Goal: Transaction & Acquisition: Purchase product/service

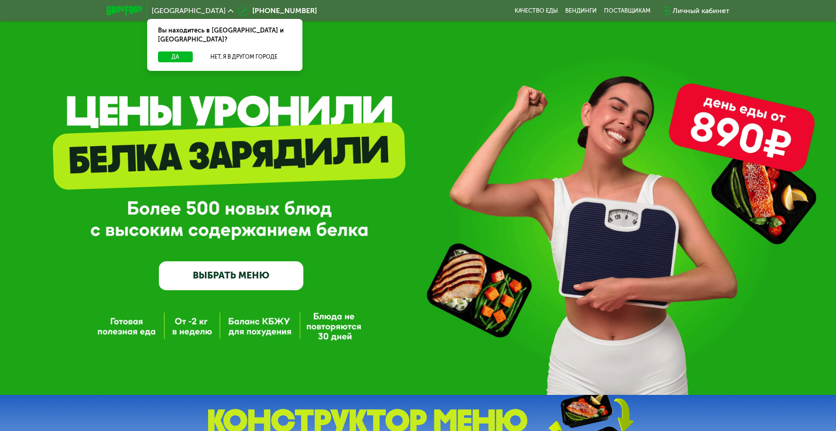
click at [222, 271] on link "ВЫБРАТЬ МЕНЮ" at bounding box center [231, 275] width 144 height 29
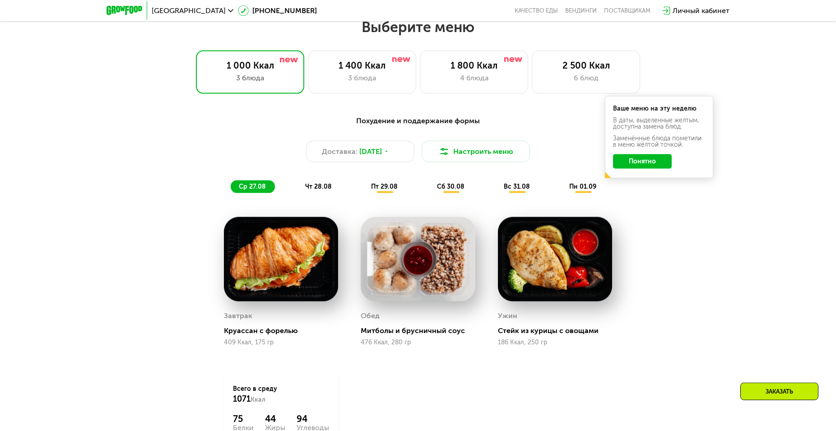
scroll to position [476, 0]
click at [338, 67] on div "1 400 Ккал" at bounding box center [361, 65] width 89 height 11
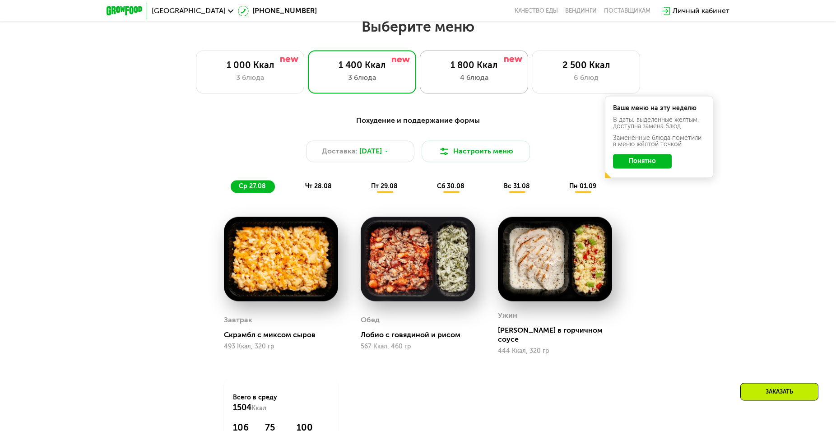
click at [478, 79] on div "4 блюда" at bounding box center [473, 77] width 89 height 11
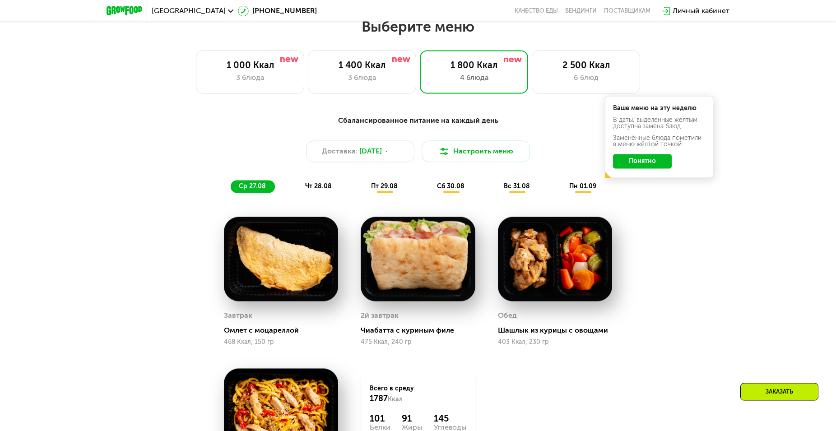
scroll to position [661, 0]
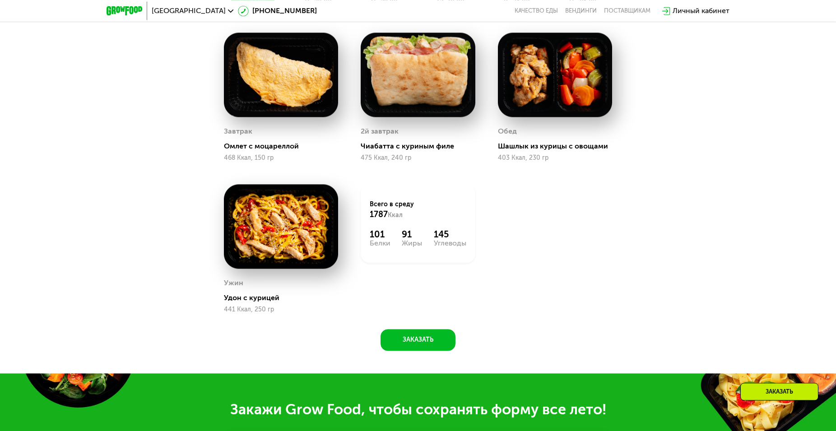
click at [412, 355] on div "Сбалансированное питание на каждый день Доставка: [DATE] Настроить меню ср 27.0…" at bounding box center [418, 145] width 836 height 455
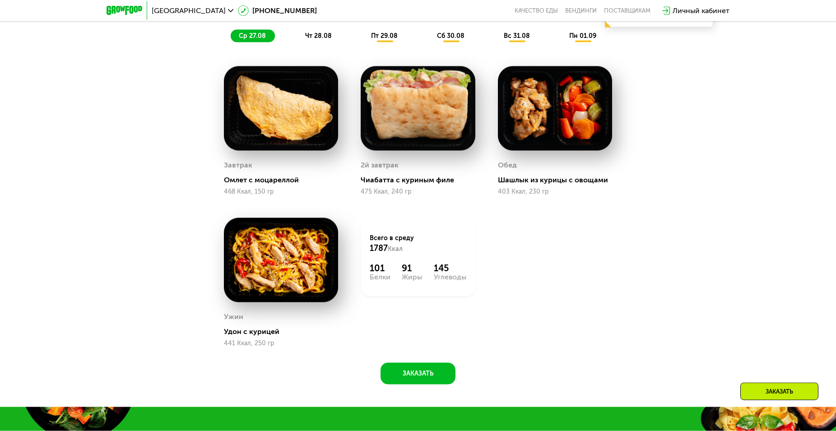
scroll to position [476, 0]
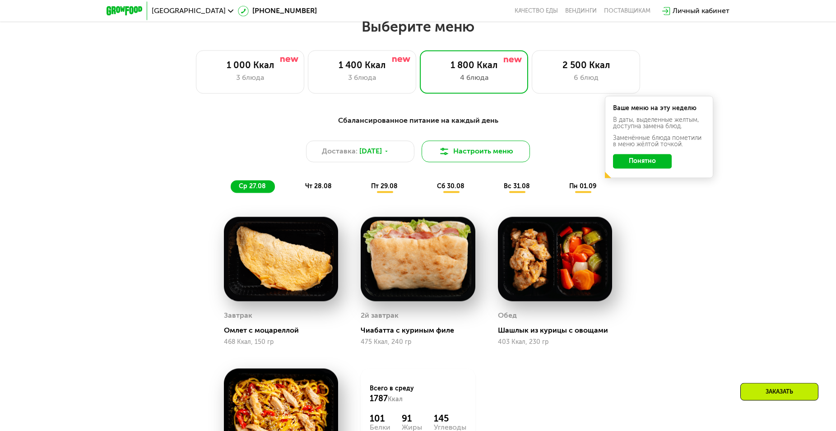
click at [463, 156] on button "Настроить меню" at bounding box center [475, 151] width 108 height 22
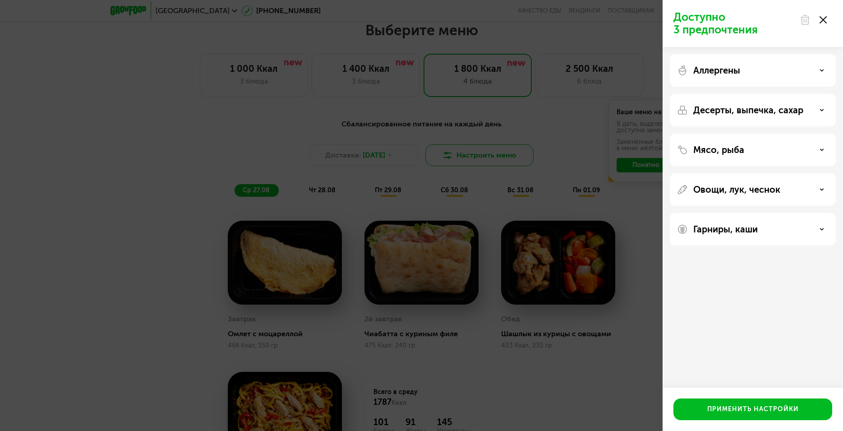
click at [464, 156] on div "Доступно 3 предпочтения Аллергены Десерты, выпечка, сахар Мясо, рыба Овощи, лук…" at bounding box center [421, 215] width 843 height 431
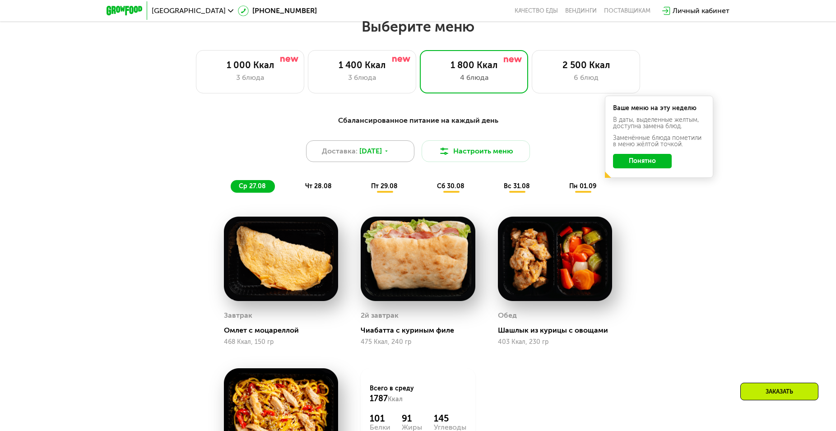
click at [386, 145] on div "Доставка: [DATE]" at bounding box center [360, 151] width 108 height 22
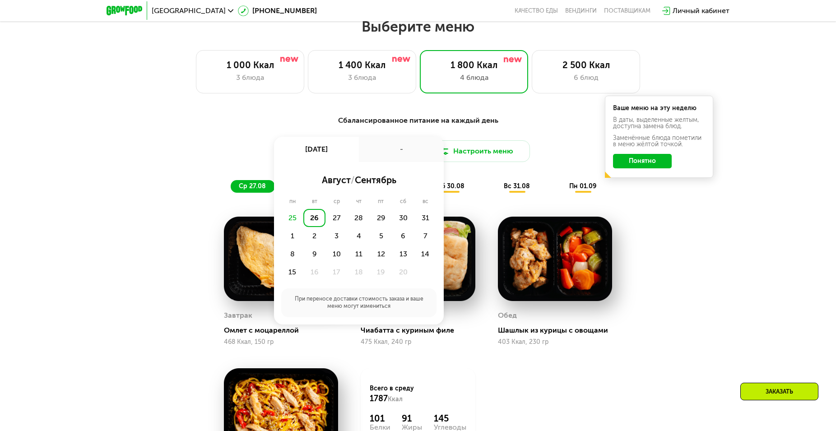
click at [313, 218] on div "26" at bounding box center [314, 218] width 22 height 18
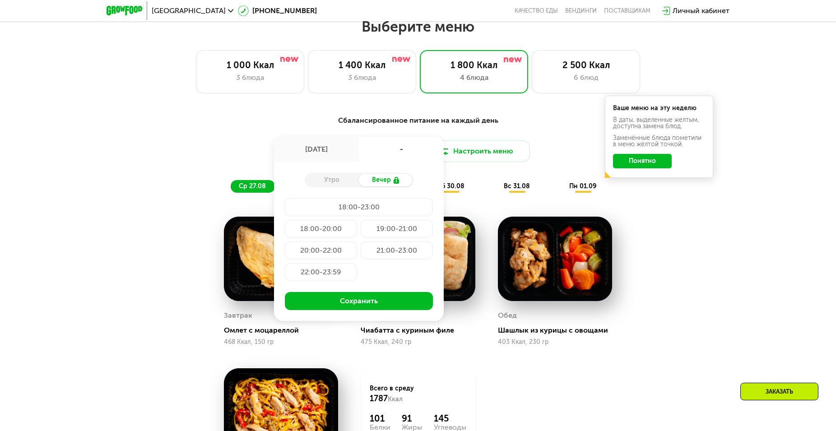
click at [411, 153] on div "-" at bounding box center [401, 149] width 85 height 25
click at [516, 125] on div "Сбалансированное питание на каждый день" at bounding box center [418, 120] width 534 height 11
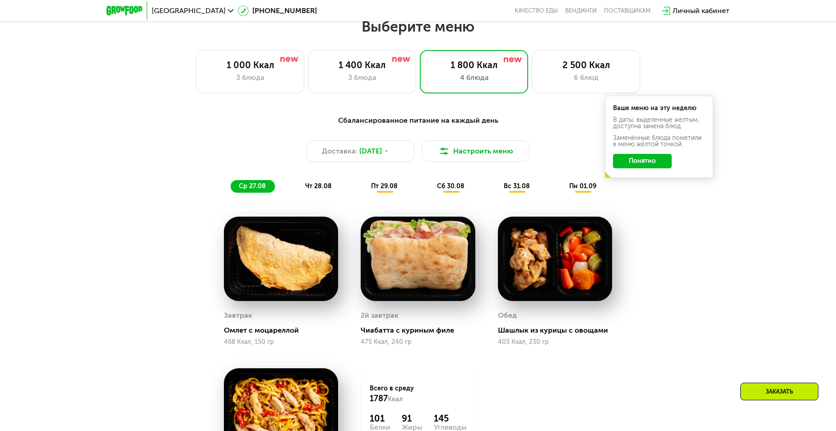
click at [641, 159] on button "Понятно" at bounding box center [642, 161] width 59 height 14
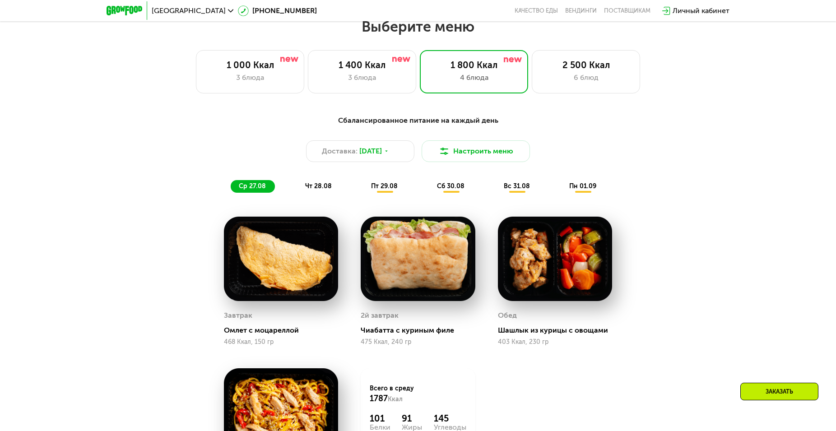
click at [338, 184] on div "Сбалансированное питание на каждый день Доставка: [DATE] Настроить меню ср 27.0…" at bounding box center [418, 154] width 534 height 78
click at [321, 189] on span "чт 28.08" at bounding box center [318, 186] width 27 height 8
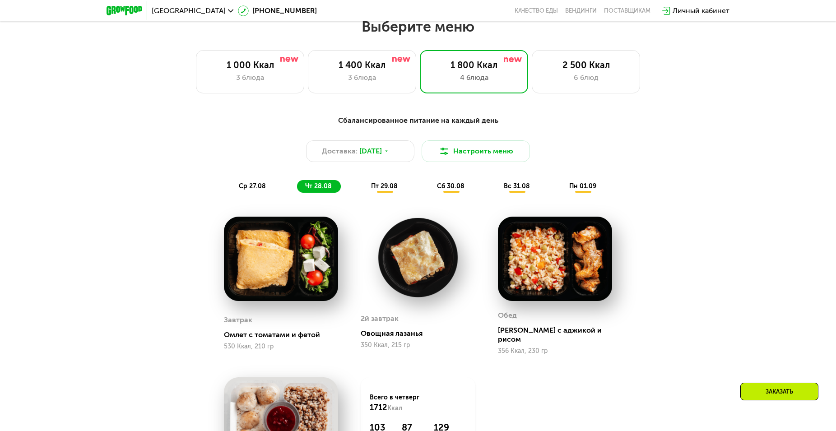
click at [429, 186] on div "пт 29.08" at bounding box center [451, 186] width 45 height 13
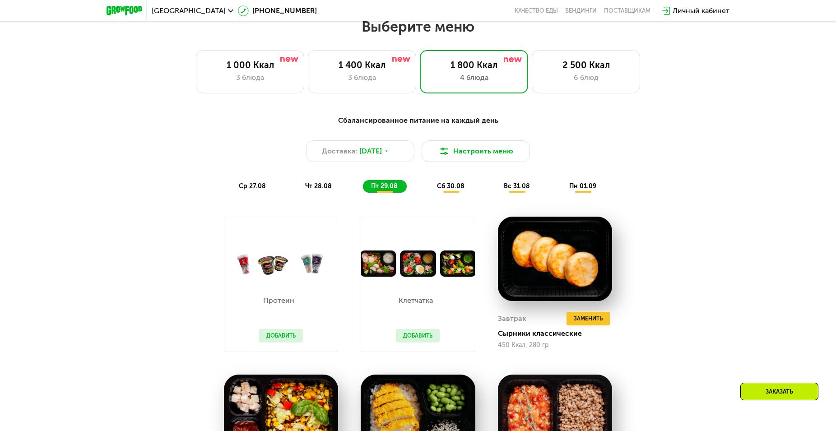
click at [449, 189] on span "сб 30.08" at bounding box center [451, 186] width 28 height 8
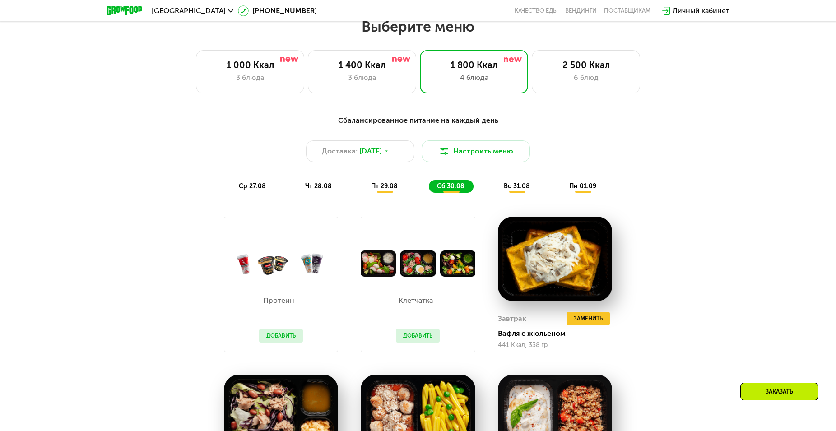
click at [520, 188] on span "вс 31.08" at bounding box center [517, 186] width 26 height 8
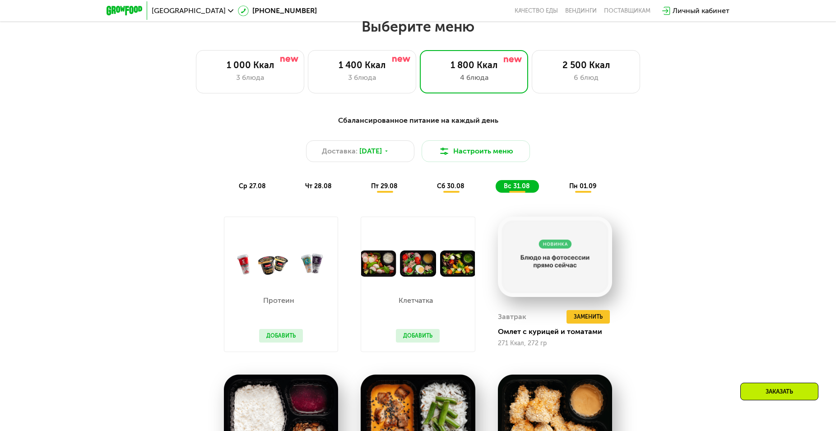
drag, startPoint x: 578, startPoint y: 180, endPoint x: 580, endPoint y: 186, distance: 7.3
click at [580, 185] on div "Сбалансированное питание на каждый день Доставка: [DATE] Настроить меню ср 27.0…" at bounding box center [418, 154] width 534 height 78
click at [583, 193] on div "пн 01.09" at bounding box center [583, 186] width 44 height 13
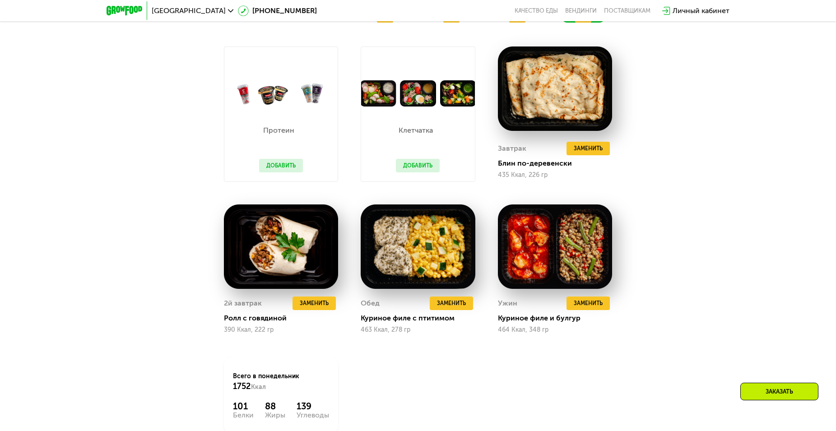
scroll to position [707, 0]
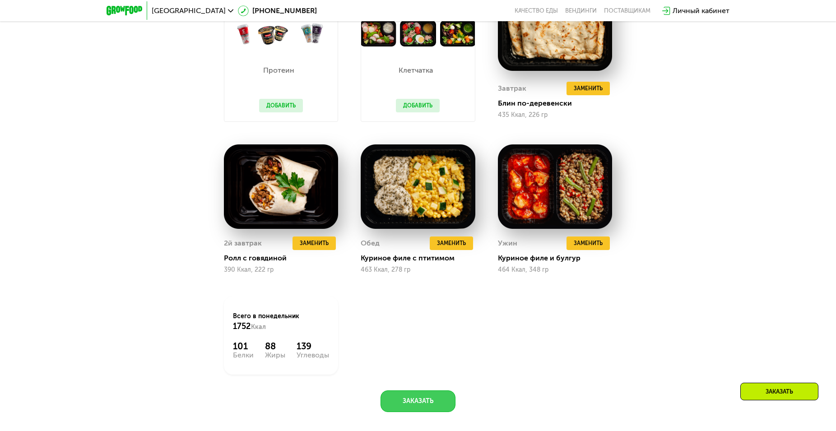
click at [417, 400] on button "Заказать" at bounding box center [417, 401] width 75 height 22
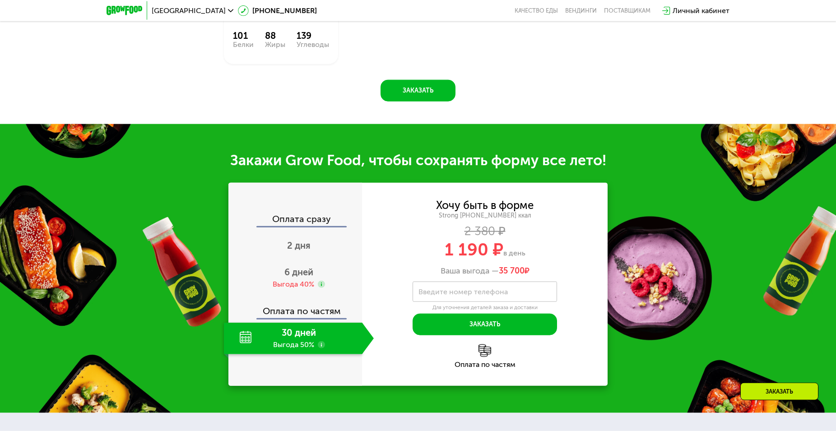
scroll to position [1007, 0]
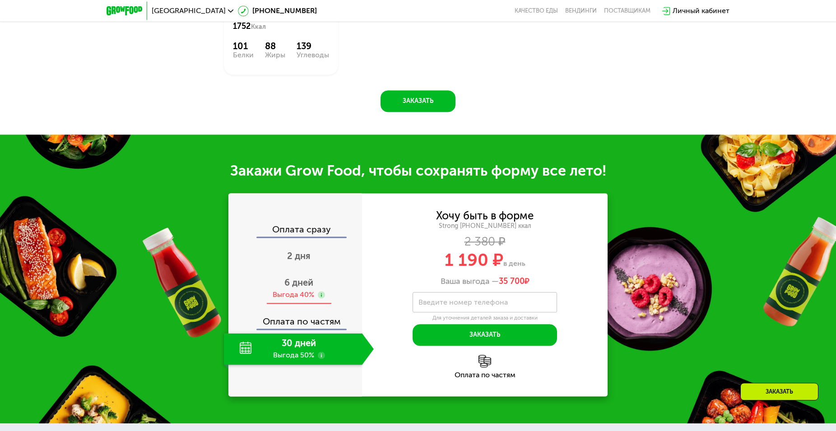
click at [318, 300] on div "Выгода 40%" at bounding box center [299, 295] width 52 height 10
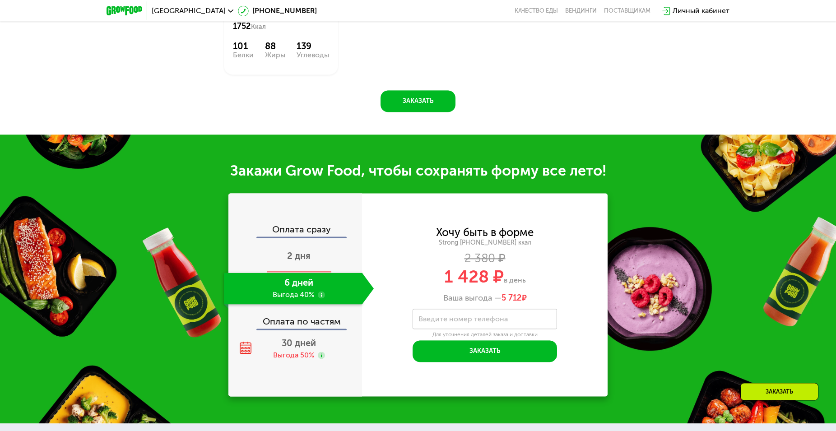
click at [305, 259] on span "2 дня" at bounding box center [298, 255] width 23 height 11
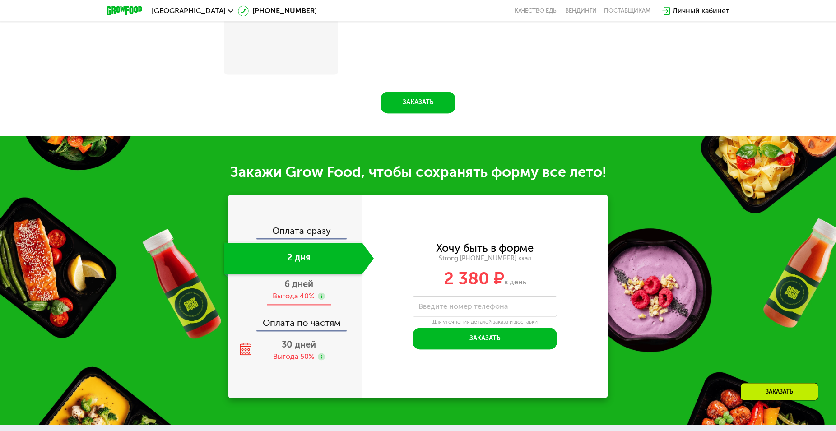
click at [290, 286] on span "6 дней" at bounding box center [298, 283] width 29 height 11
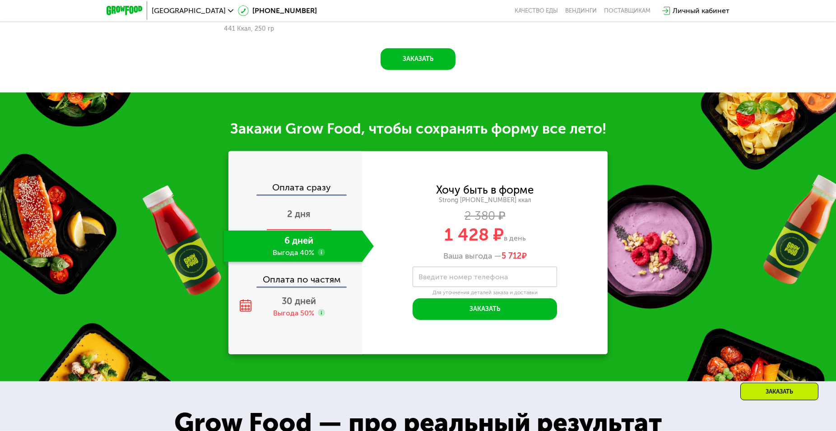
scroll to position [945, 0]
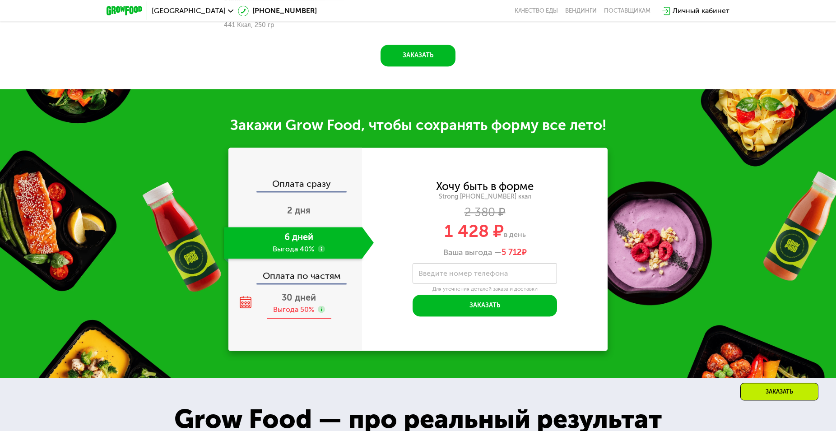
click at [311, 318] on div "30 дней Выгода 50%" at bounding box center [299, 303] width 150 height 32
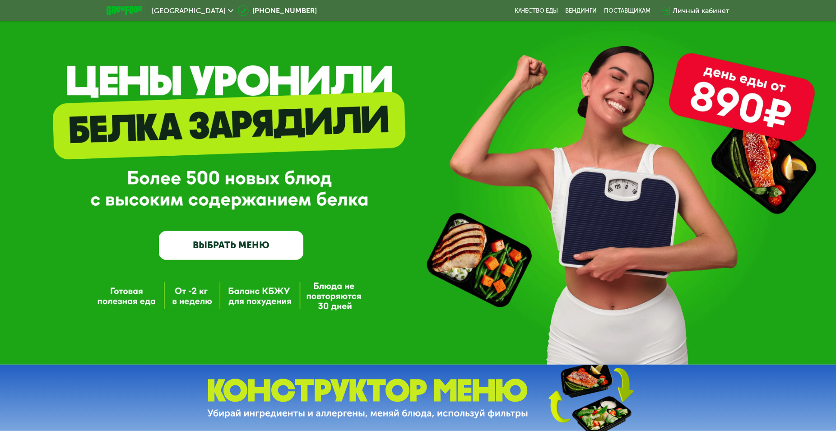
scroll to position [0, 0]
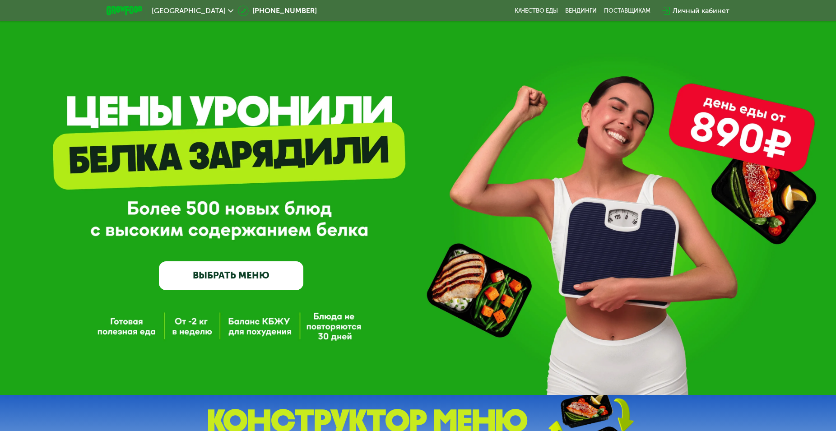
click at [714, 4] on div "Личный кабинет" at bounding box center [695, 11] width 76 height 20
click at [712, 9] on div "Личный кабинет" at bounding box center [700, 10] width 57 height 11
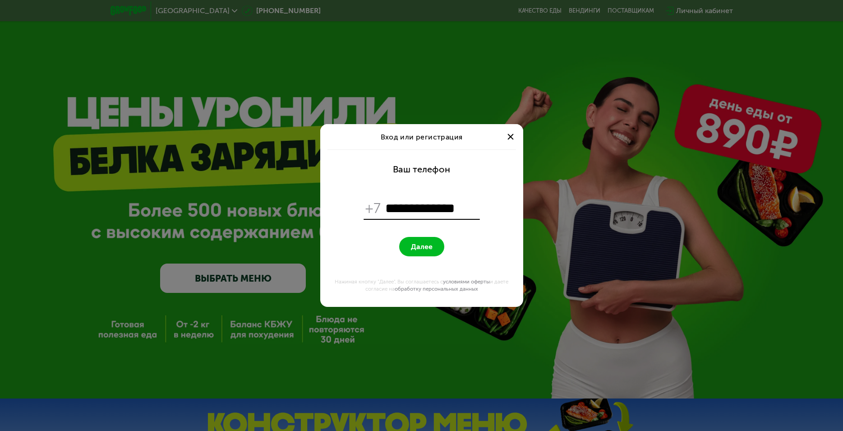
type input "**********"
click at [399, 237] on button "Далее" at bounding box center [421, 246] width 45 height 19
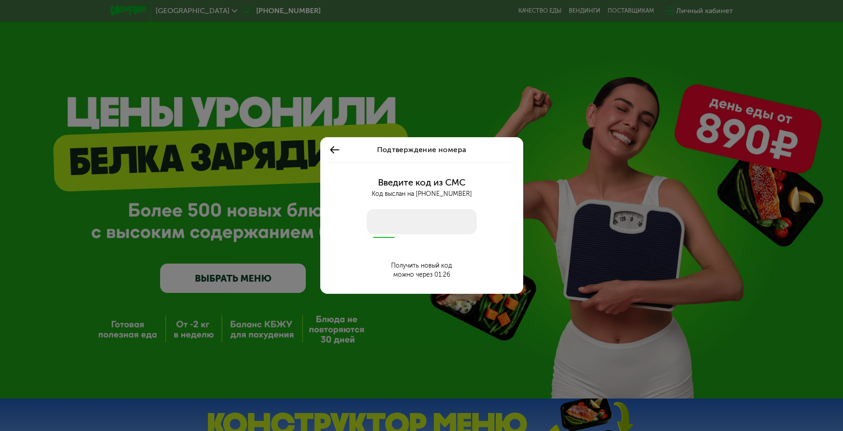
click at [440, 228] on input "number" at bounding box center [422, 221] width 110 height 25
type input "****"
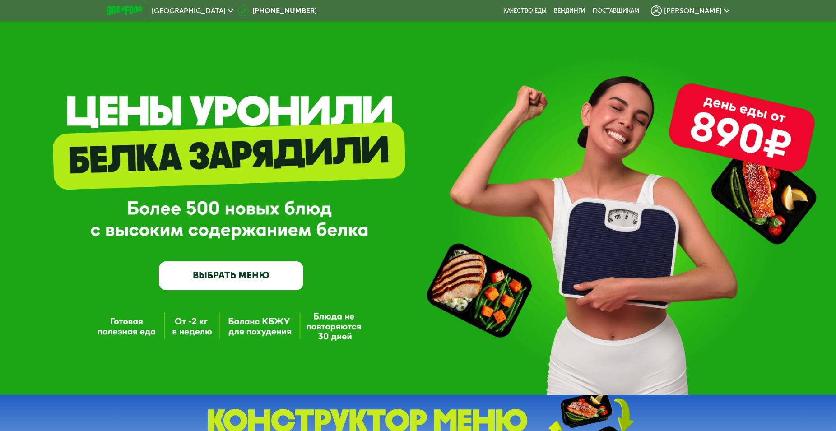
click at [712, 12] on span "[PERSON_NAME]" at bounding box center [693, 10] width 58 height 7
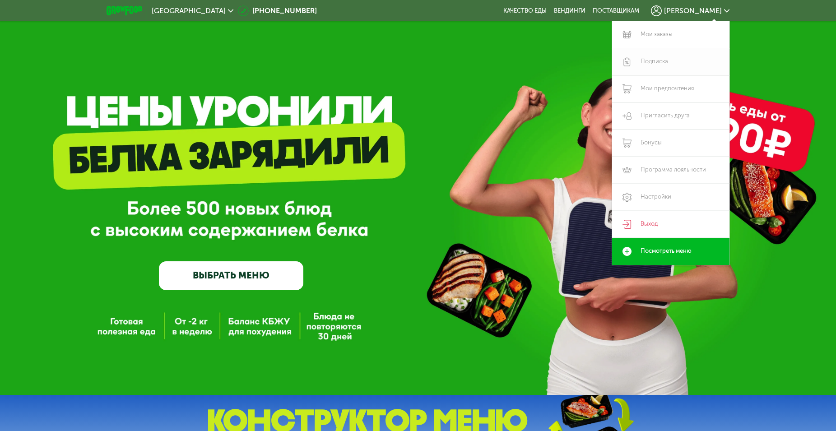
click at [649, 69] on link "Подписка" at bounding box center [670, 61] width 117 height 27
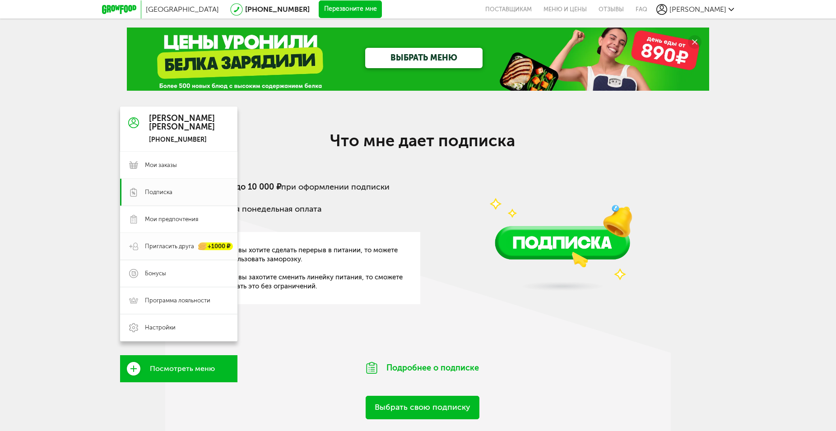
click at [181, 239] on link "Пригласить друга +1000 ₽" at bounding box center [178, 246] width 117 height 27
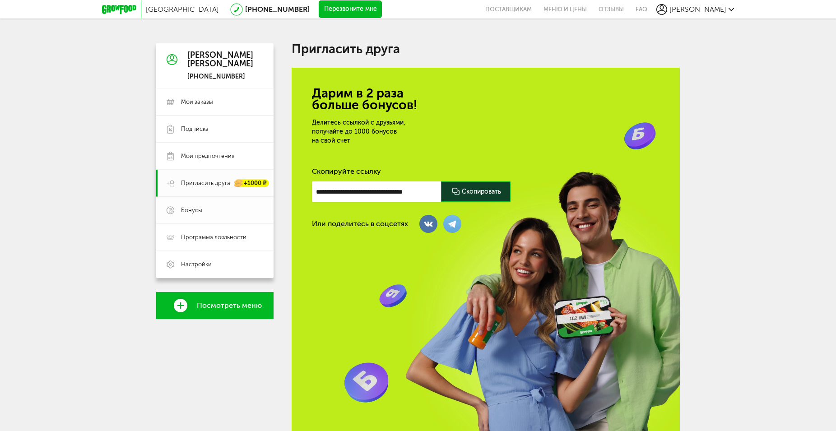
click at [199, 217] on link "Бонусы" at bounding box center [214, 210] width 117 height 27
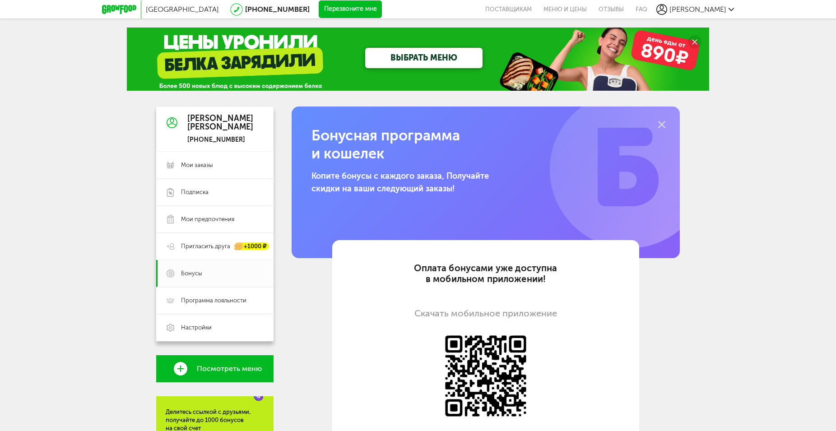
scroll to position [92, 0]
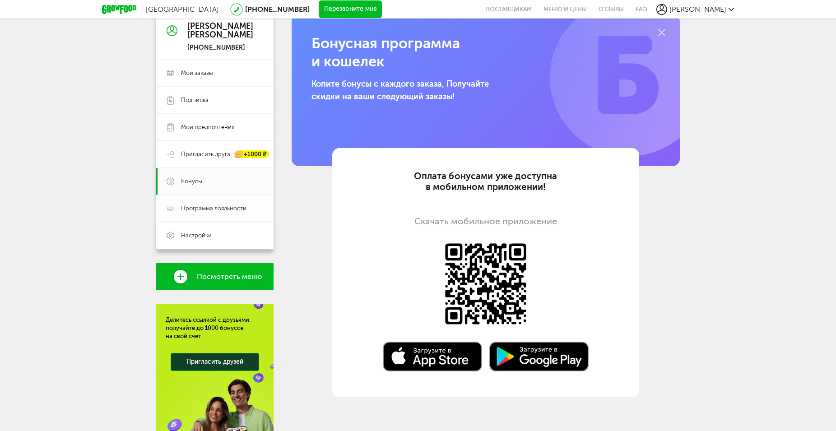
click at [205, 195] on link "Программа лояльности" at bounding box center [214, 208] width 117 height 27
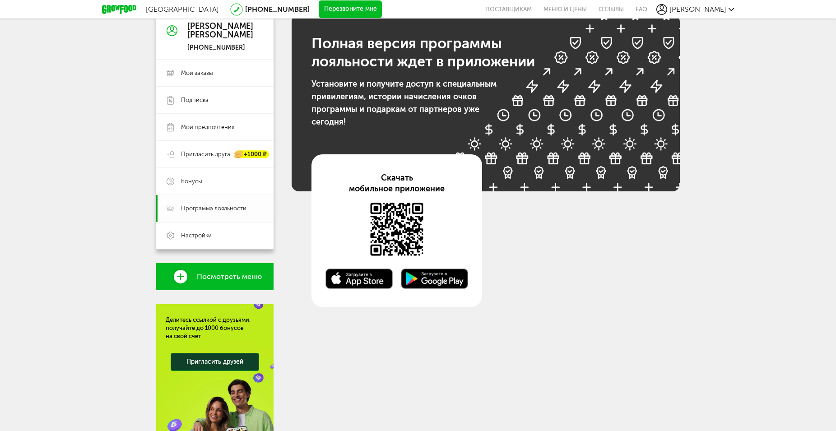
click at [208, 210] on span "Программа лояльности" at bounding box center [213, 208] width 65 height 8
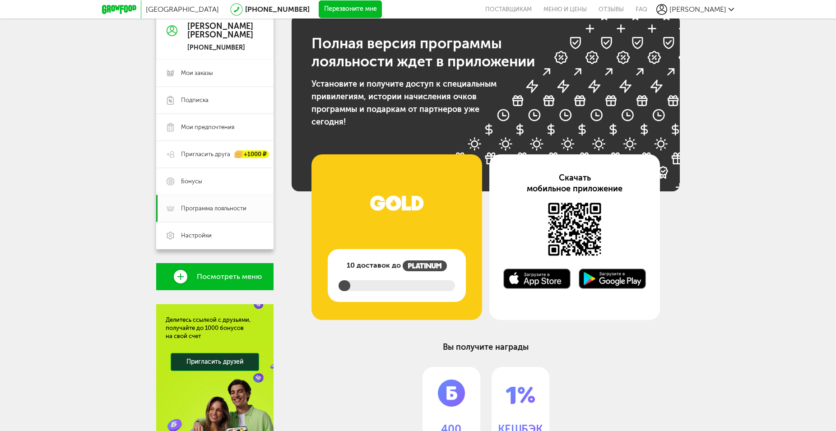
click at [386, 168] on div "10 доставок до" at bounding box center [396, 237] width 171 height 166
drag, startPoint x: 391, startPoint y: 254, endPoint x: 393, endPoint y: 249, distance: 4.9
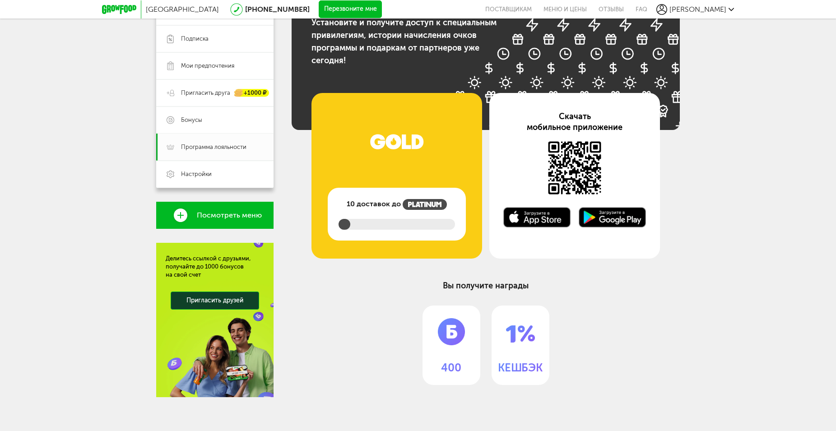
scroll to position [156, 0]
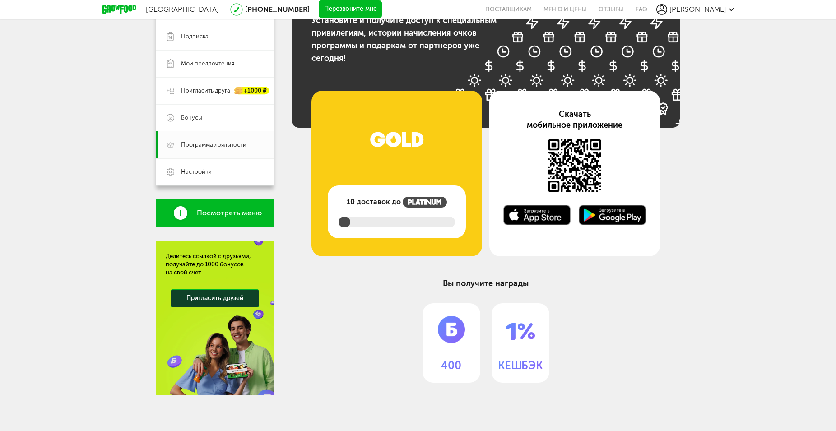
click at [669, 248] on div "Полная версия программы лояльности ждет в приложении Установите и получите дост…" at bounding box center [485, 167] width 388 height 432
click at [449, 302] on div "Вы получите награды 400 КЕШБЭК" at bounding box center [485, 330] width 333 height 105
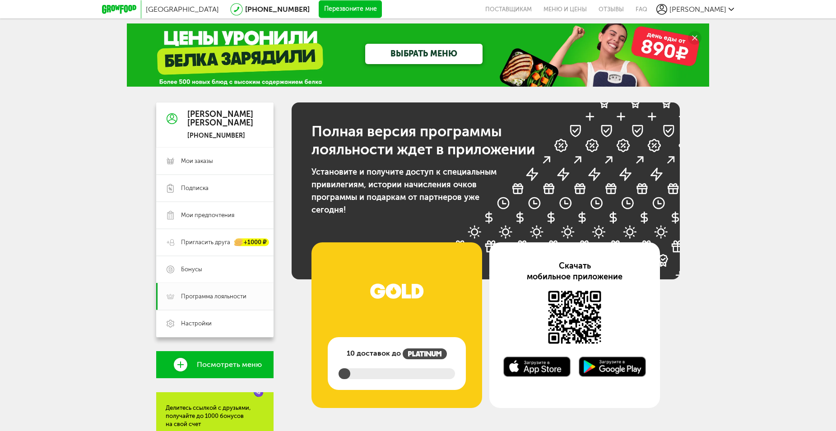
scroll to position [0, 0]
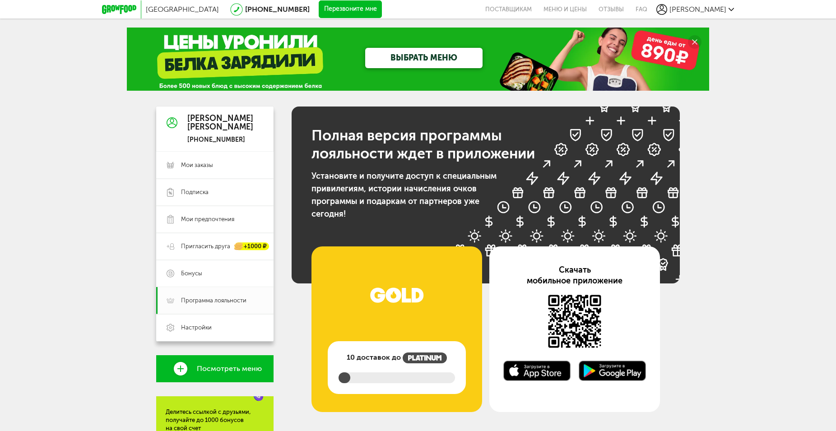
click at [452, 57] on link "ВЫБРАТЬ МЕНЮ" at bounding box center [423, 58] width 117 height 20
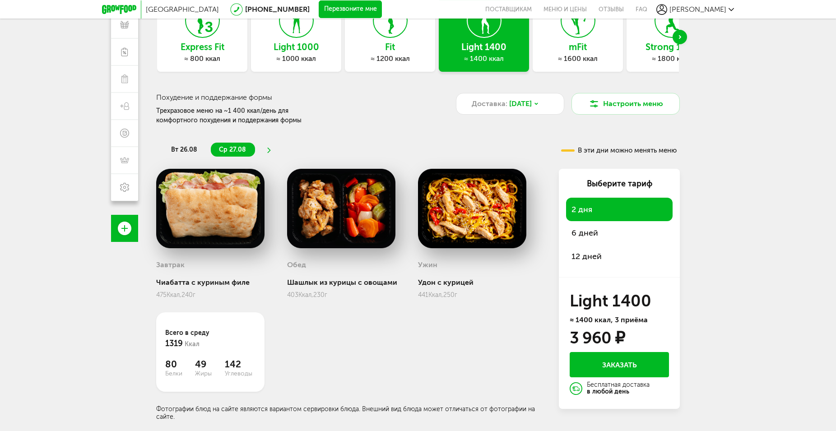
scroll to position [79, 0]
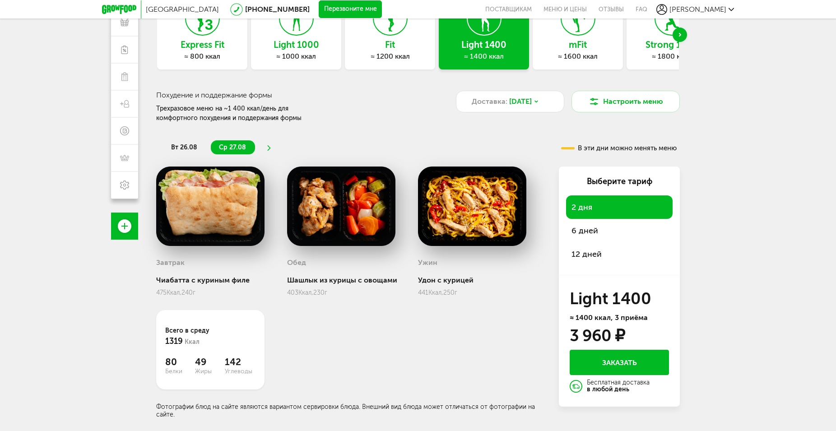
click at [596, 224] on div "6 дней" at bounding box center [619, 230] width 106 height 23
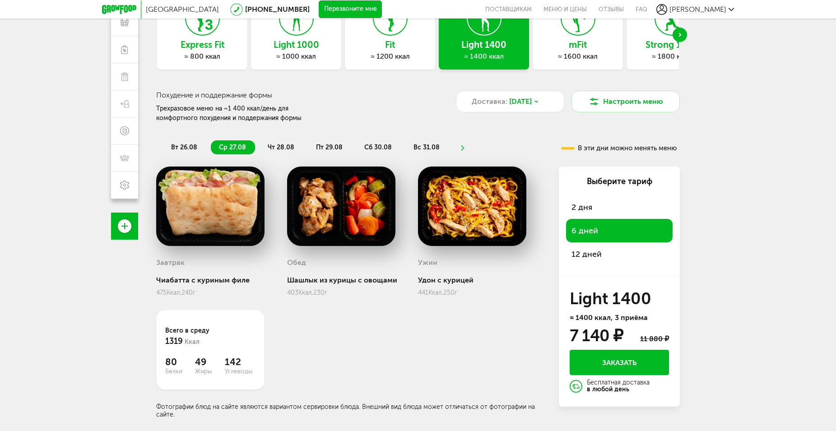
click at [604, 253] on div "12 дней" at bounding box center [619, 253] width 106 height 23
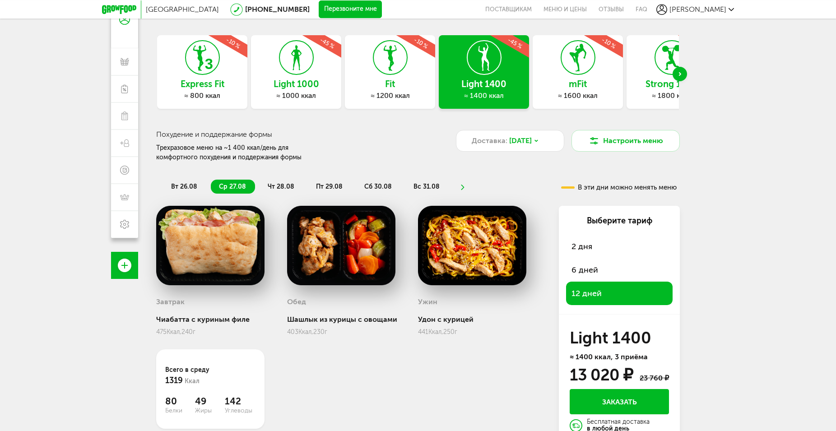
scroll to position [0, 0]
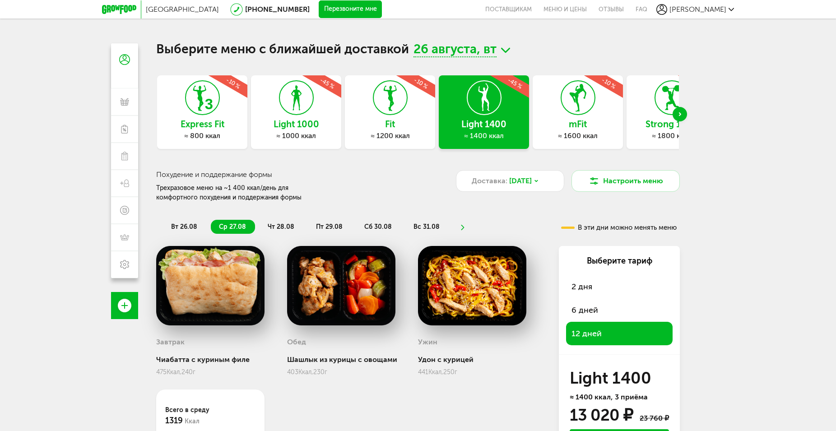
click at [587, 123] on h3 "mFit" at bounding box center [577, 124] width 90 height 10
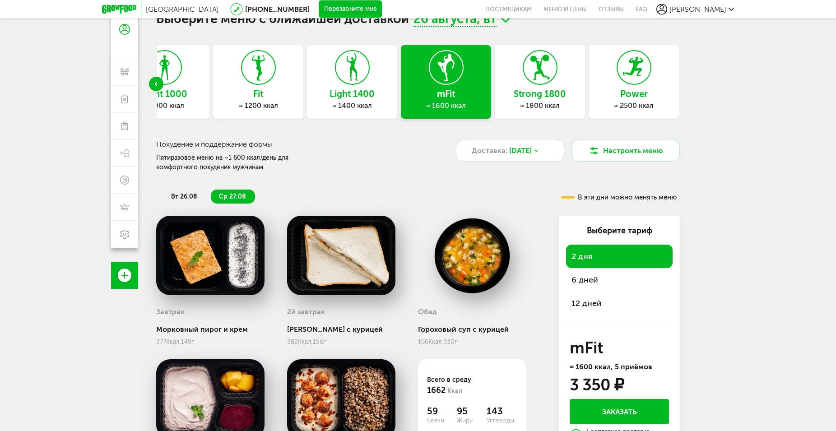
scroll to position [92, 0]
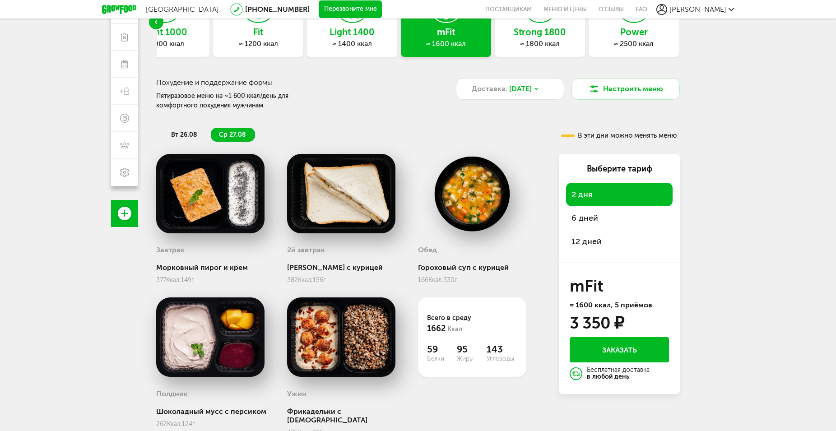
click at [597, 230] on div "2 дня 6 дней 12 дней" at bounding box center [619, 218] width 106 height 70
click at [589, 237] on span "12 дней" at bounding box center [586, 241] width 30 height 10
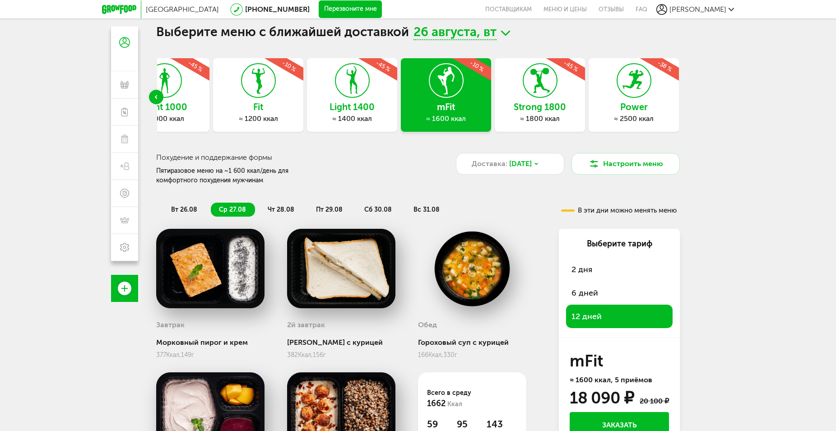
scroll to position [0, 0]
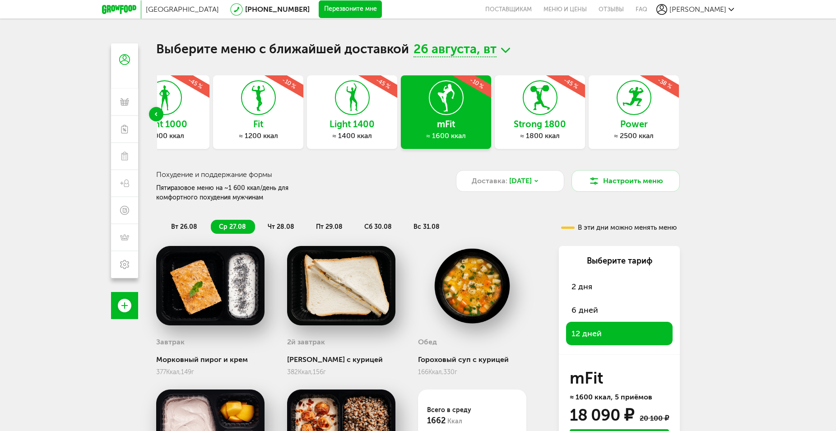
click at [648, 121] on h3 "Power" at bounding box center [633, 124] width 90 height 10
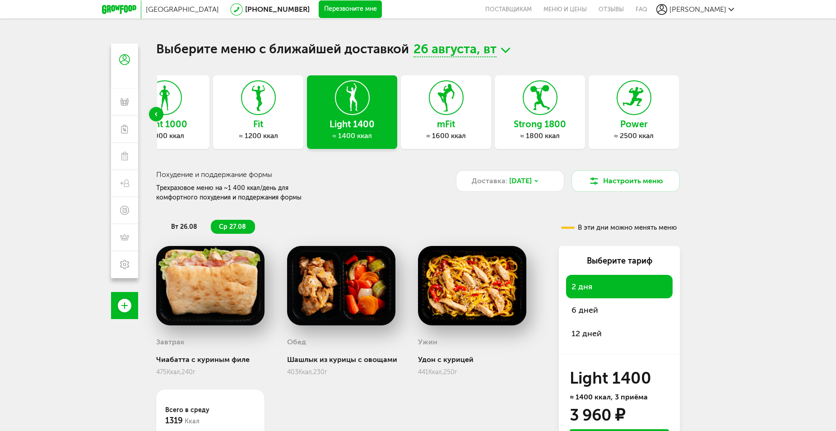
click at [588, 327] on div "12 дней" at bounding box center [619, 333] width 106 height 23
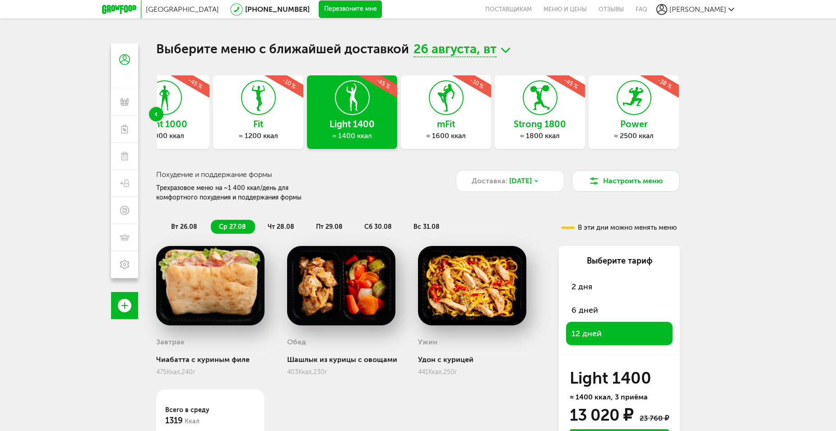
click at [644, 117] on div "Power ≈ 2500 ккал -38 %" at bounding box center [633, 112] width 90 height 74
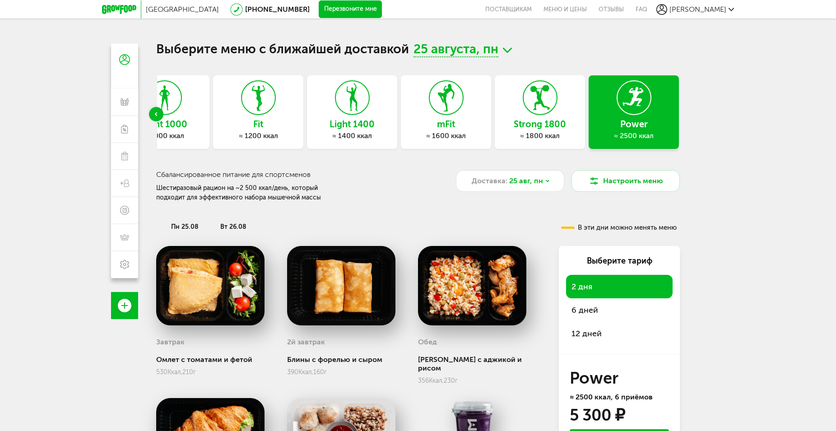
click at [589, 331] on span "12 дней" at bounding box center [586, 333] width 30 height 10
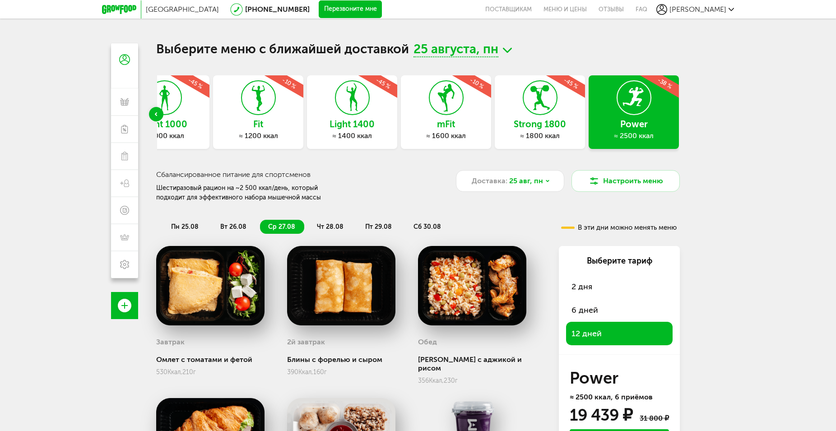
click at [326, 107] on div "Light 1400 ≈ 1400 ккал -45 %" at bounding box center [352, 112] width 90 height 74
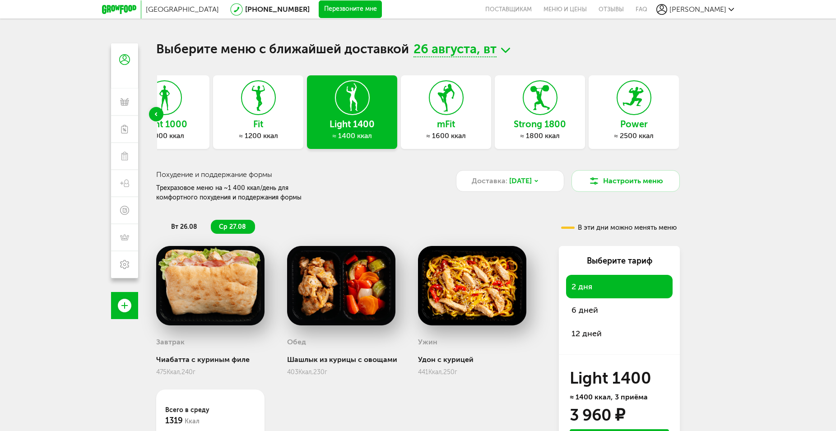
click at [196, 109] on div "Light 1000 ≈ 1000 ккал" at bounding box center [164, 112] width 90 height 74
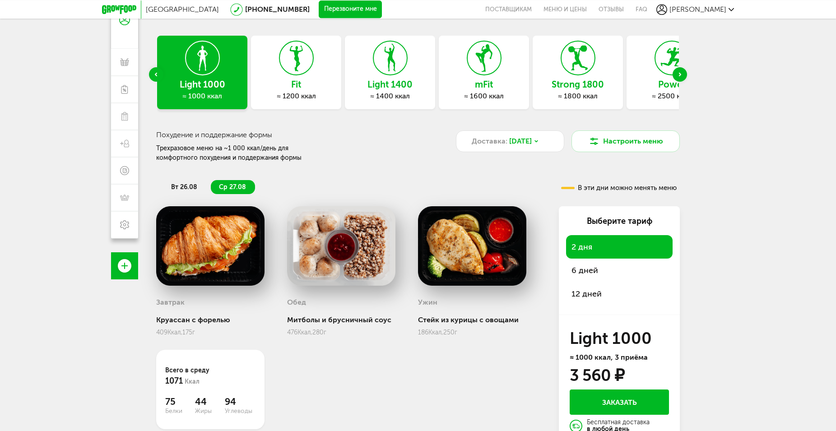
scroll to position [79, 0]
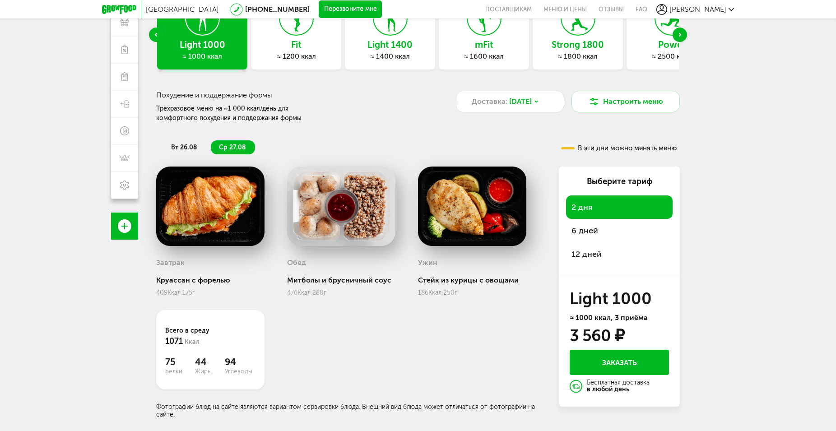
drag, startPoint x: 361, startPoint y: 222, endPoint x: 358, endPoint y: 206, distance: 16.0
click at [359, 221] on img at bounding box center [341, 206] width 108 height 79
click at [555, 102] on div "Доставка: 26 авг, вт" at bounding box center [510, 102] width 108 height 22
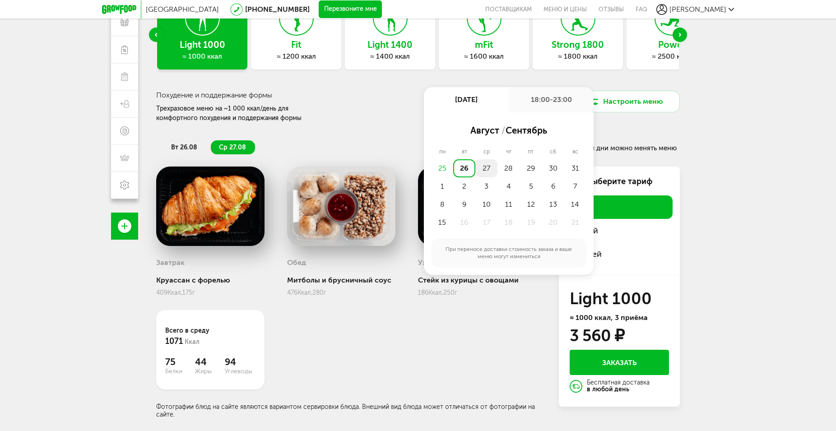
click at [485, 163] on div "27" at bounding box center [486, 168] width 22 height 18
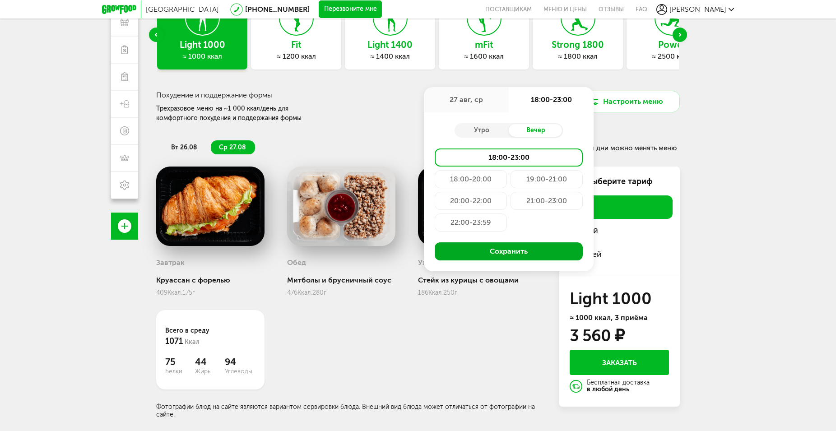
click at [495, 243] on button "Сохранить" at bounding box center [509, 251] width 148 height 18
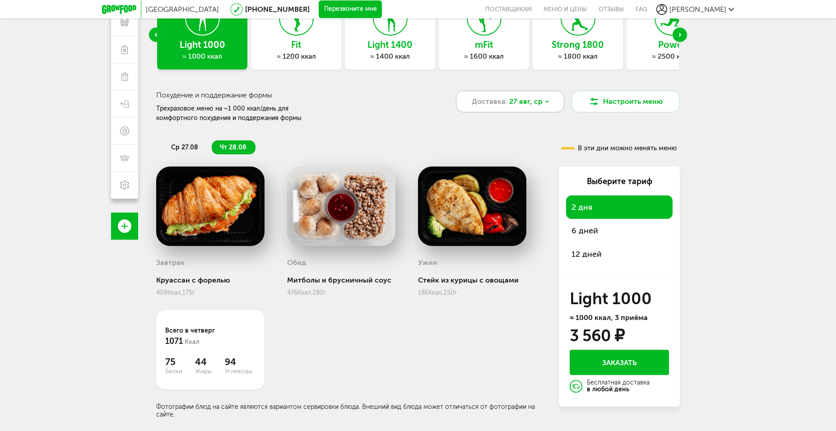
click at [547, 98] on div "Доставка: 27 авг, ср" at bounding box center [510, 102] width 108 height 22
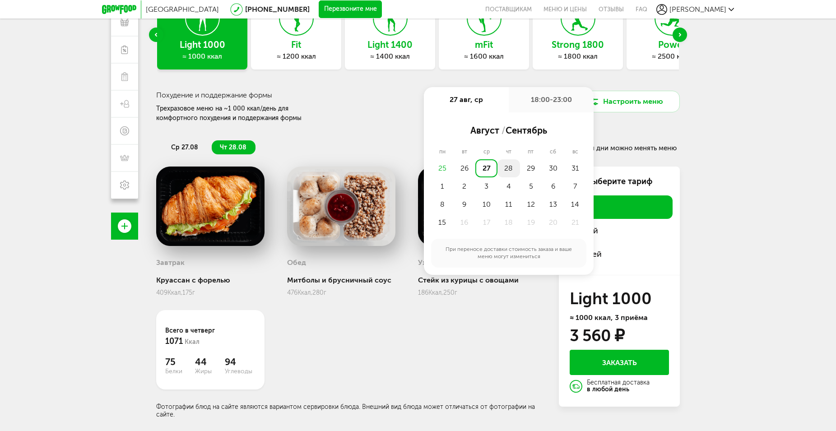
click at [518, 172] on div "28" at bounding box center [508, 168] width 22 height 18
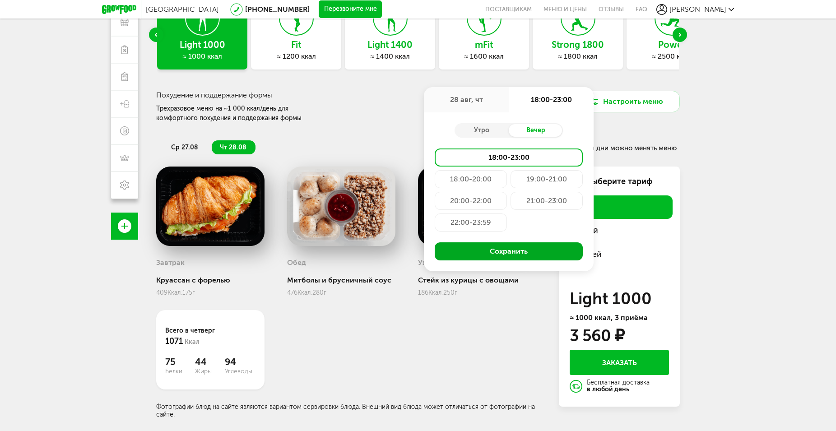
click at [514, 249] on button "Сохранить" at bounding box center [509, 251] width 148 height 18
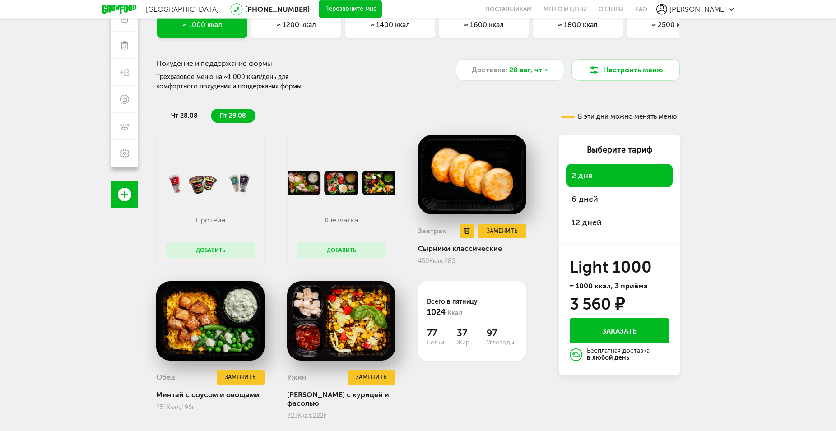
scroll to position [120, 0]
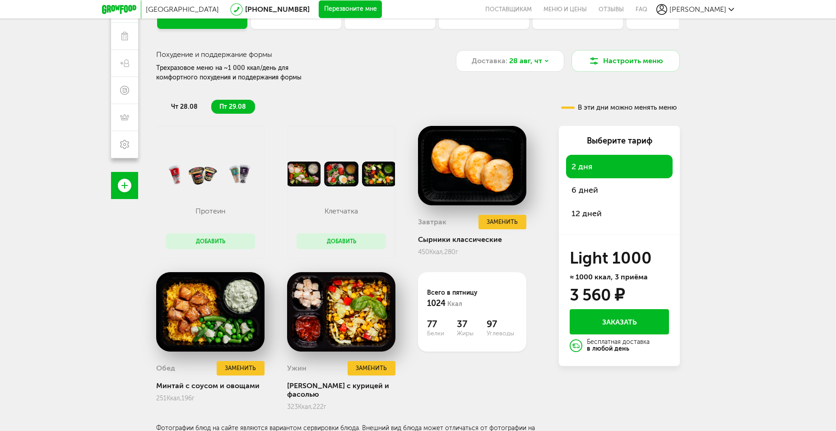
click at [200, 183] on img at bounding box center [210, 174] width 107 height 25
drag, startPoint x: 222, startPoint y: 235, endPoint x: 221, endPoint y: 224, distance: 11.0
click at [222, 233] on div "Протеин Добавить" at bounding box center [210, 222] width 107 height 72
click at [231, 186] on img at bounding box center [210, 174] width 107 height 25
drag, startPoint x: 215, startPoint y: 229, endPoint x: 220, endPoint y: 239, distance: 10.5
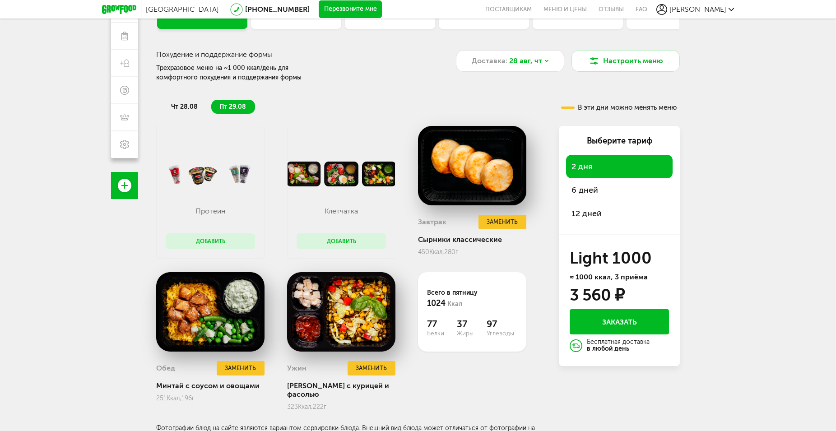
click at [220, 239] on div "Протеин Добавить" at bounding box center [210, 222] width 107 height 72
click at [220, 239] on button "Добавить" at bounding box center [210, 241] width 89 height 16
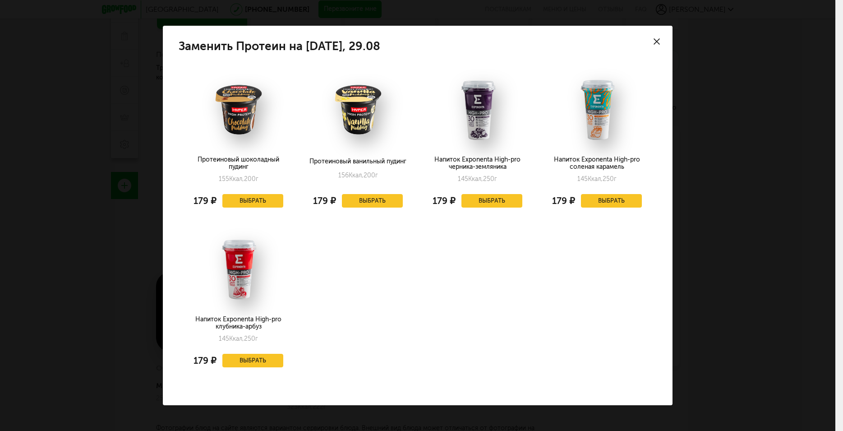
click at [659, 41] on icon at bounding box center [657, 41] width 6 height 6
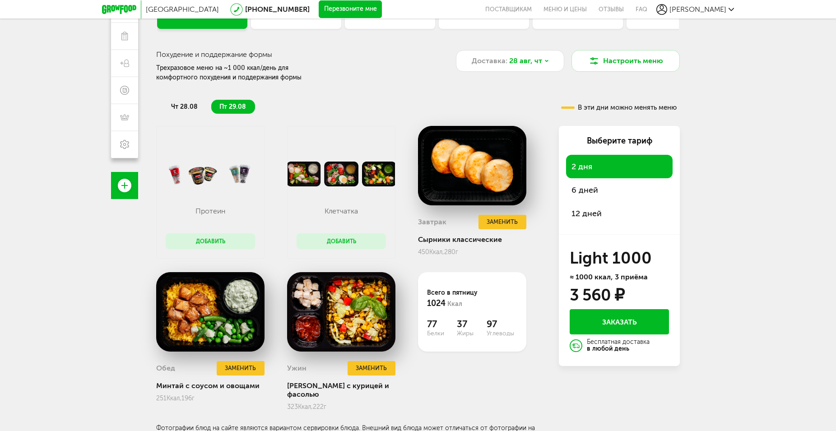
click at [718, 175] on div "Москва 8 (800) 555-21-78 Перезвоните мне поставщикам Меню и цены Отзывы FAQ Лау…" at bounding box center [418, 135] width 836 height 510
click at [632, 199] on div "6 дней" at bounding box center [619, 189] width 106 height 23
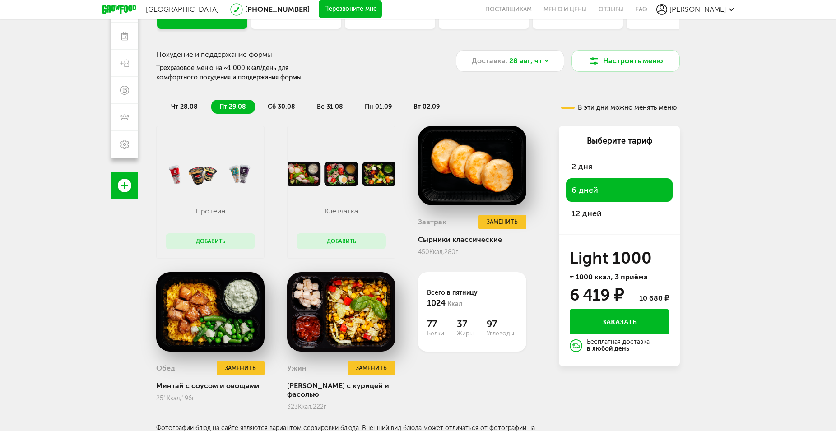
click at [597, 211] on span "12 дней" at bounding box center [586, 213] width 30 height 10
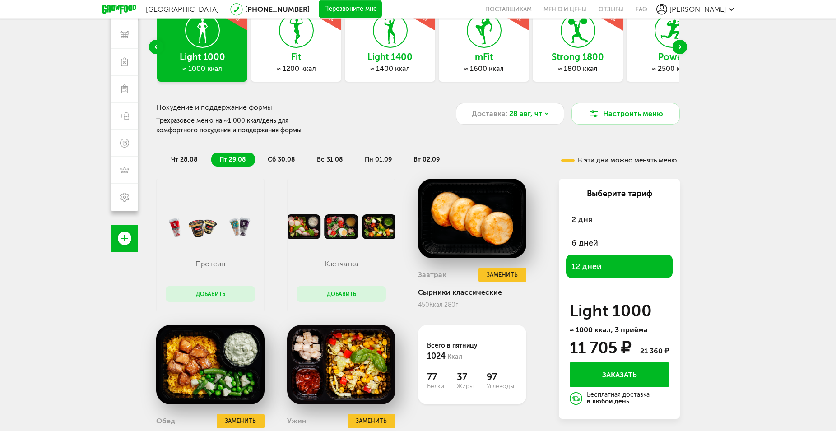
scroll to position [28, 0]
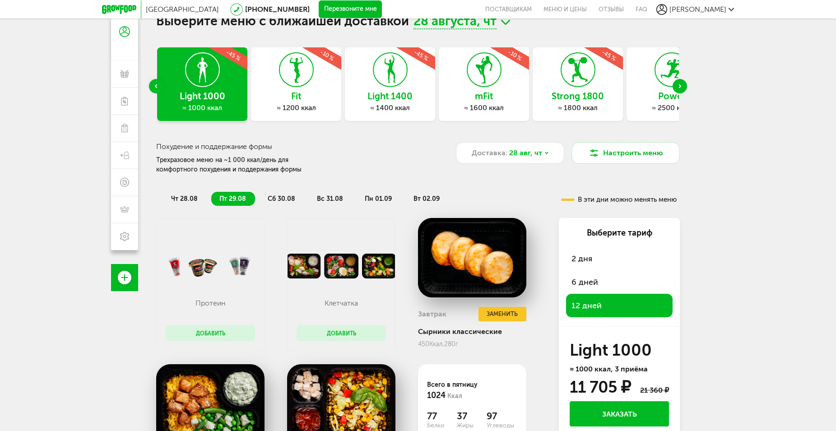
click at [316, 74] on div "Fit ≈ 1200 ккал -10 %" at bounding box center [296, 84] width 90 height 74
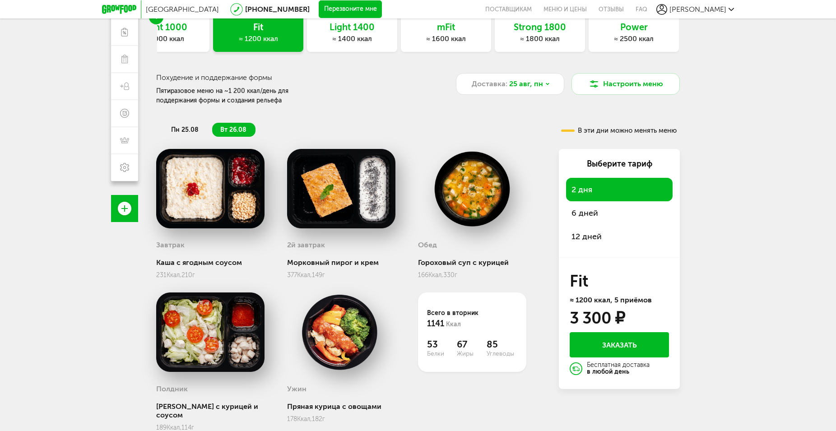
scroll to position [118, 0]
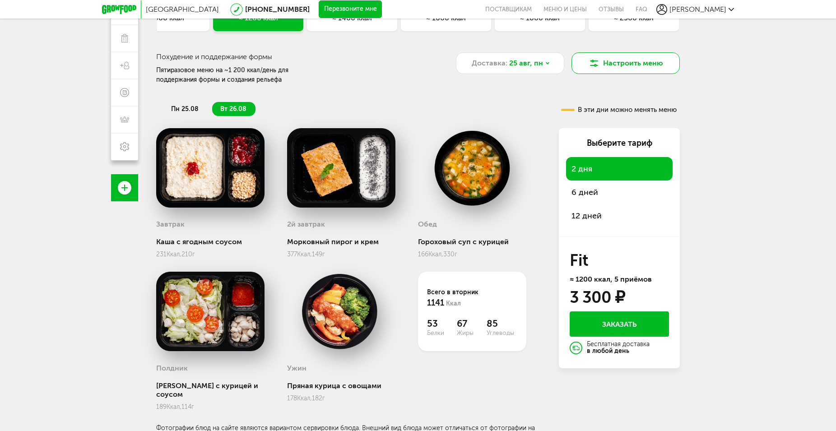
click at [635, 65] on button "Настроить меню" at bounding box center [625, 63] width 108 height 22
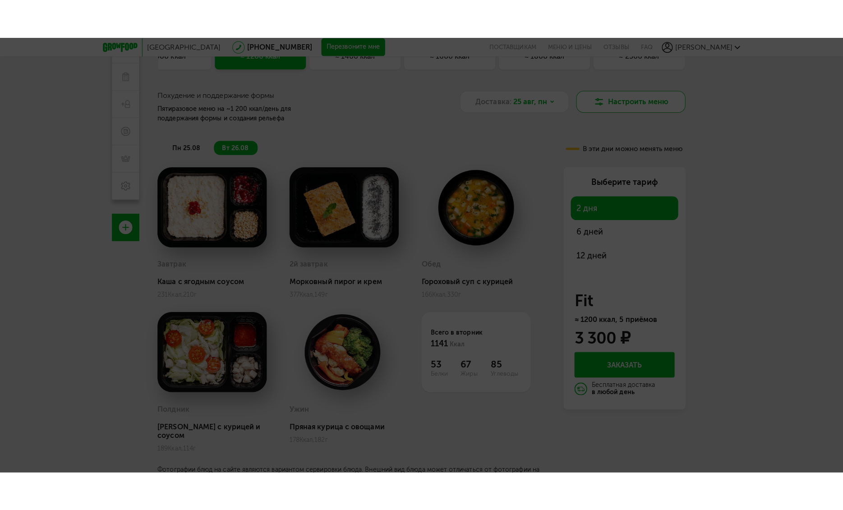
scroll to position [79, 0]
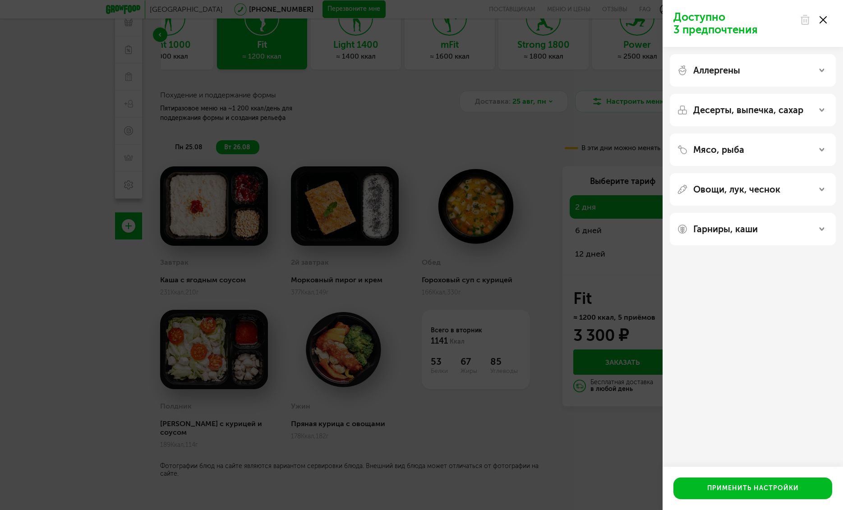
click at [734, 69] on p "Аллергены" at bounding box center [717, 70] width 47 height 11
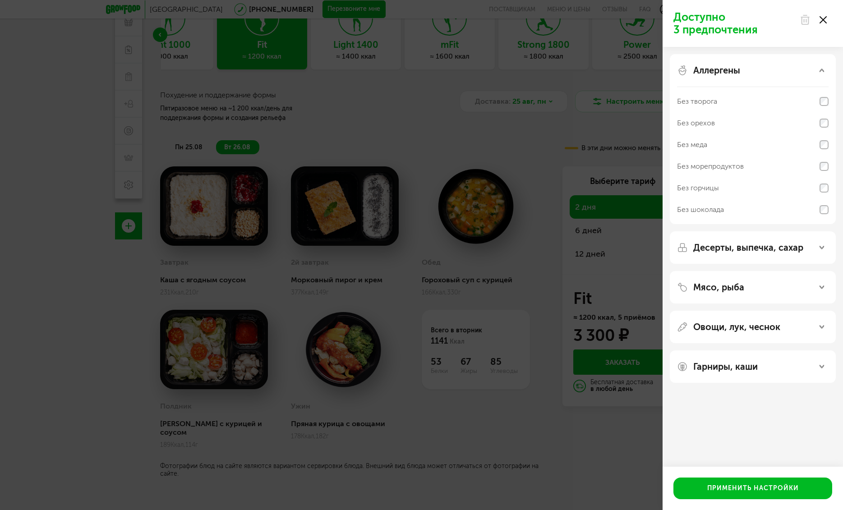
scroll to position [5, 0]
click at [707, 236] on div "Десерты, выпечка, сахар" at bounding box center [753, 247] width 166 height 32
click at [705, 247] on p "Десерты, выпечка, сахар" at bounding box center [749, 247] width 110 height 11
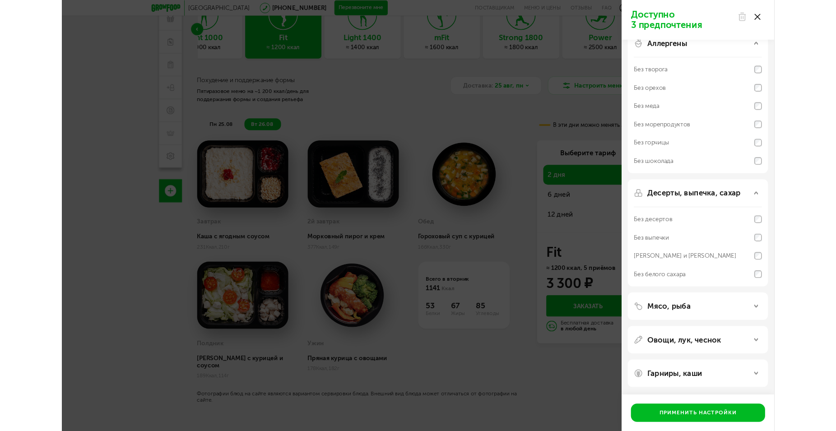
scroll to position [99, 0]
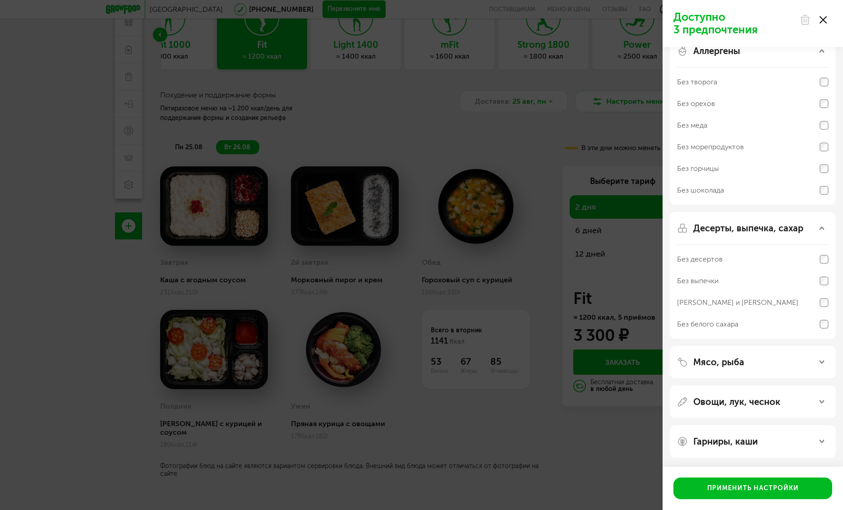
click at [732, 346] on div "Мясо, рыба" at bounding box center [753, 362] width 166 height 32
click at [777, 346] on div "Мясо, рыба" at bounding box center [753, 362] width 166 height 32
click at [812, 346] on div "Мясо, рыба" at bounding box center [753, 362] width 166 height 32
drag, startPoint x: 715, startPoint y: 286, endPoint x: 713, endPoint y: 299, distance: 12.7
click at [715, 357] on p "Мясо, рыба" at bounding box center [719, 362] width 51 height 11
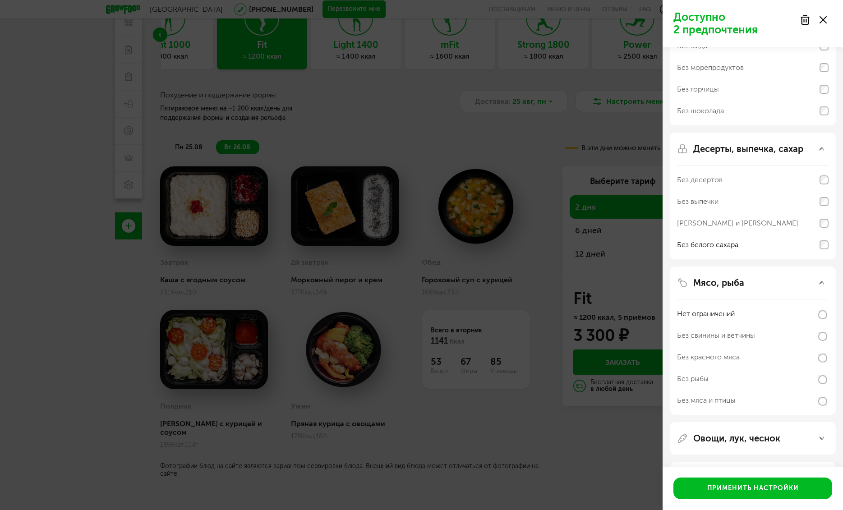
drag, startPoint x: 686, startPoint y: 404, endPoint x: 693, endPoint y: 394, distance: 11.9
click at [692, 430] on div "Применить настройки" at bounding box center [753, 488] width 180 height 43
click at [687, 430] on button "Применить настройки" at bounding box center [753, 489] width 159 height 22
click at [688, 410] on div "Москва 8 (800) 555-21-78 Перезвоните мне поставщикам Меню и цены Отзывы FAQ Лау…" at bounding box center [421, 216] width 843 height 590
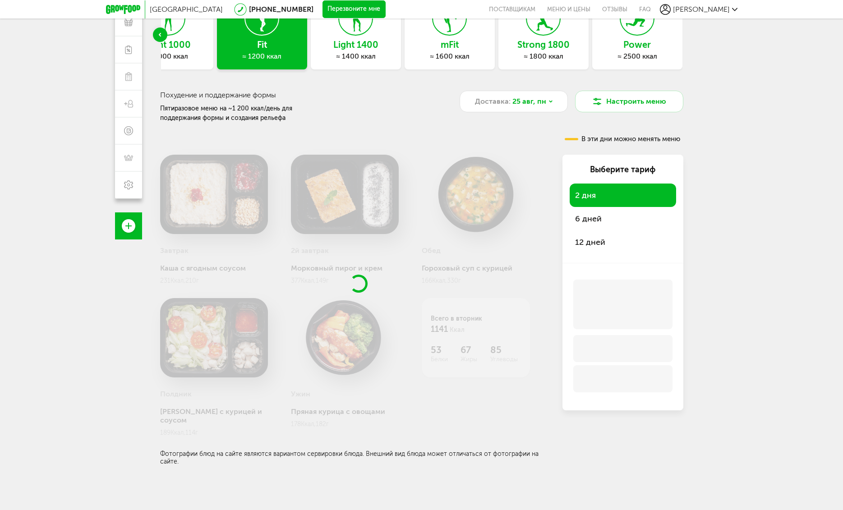
drag, startPoint x: 689, startPoint y: 412, endPoint x: 687, endPoint y: 418, distance: 6.1
click at [689, 413] on div "Москва 8 (800) 555-21-78 Перезвоните мне поставщикам Меню и цены Отзывы FAQ Лау…" at bounding box center [421, 216] width 843 height 590
